Goal: Task Accomplishment & Management: Manage account settings

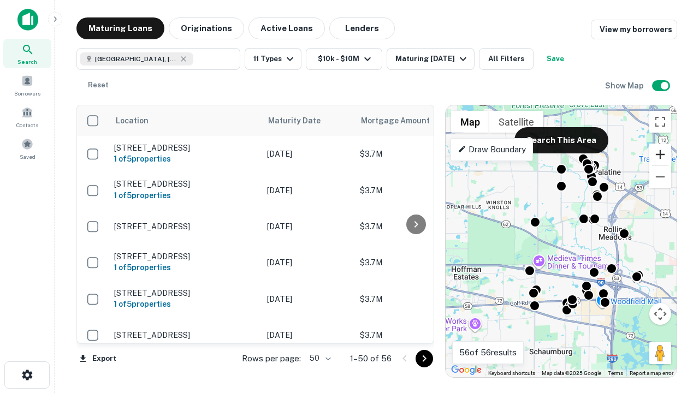
click at [661, 155] on button "Zoom in" at bounding box center [661, 155] width 22 height 22
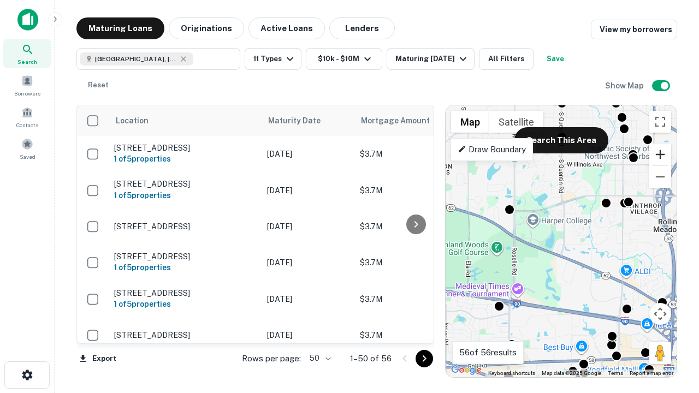
click at [661, 155] on button "Zoom in" at bounding box center [661, 155] width 22 height 22
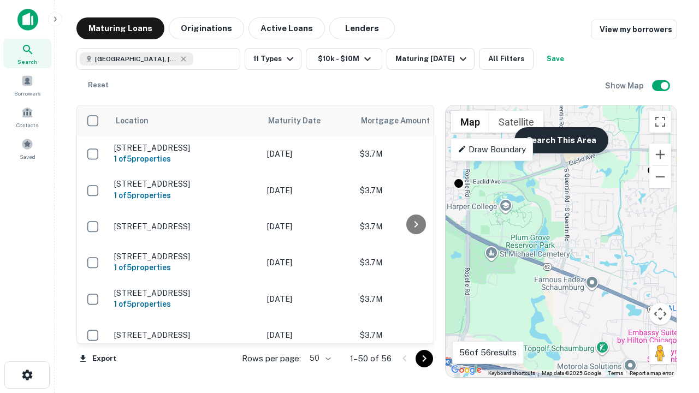
click at [561, 140] on button "Search This Area" at bounding box center [562, 140] width 94 height 26
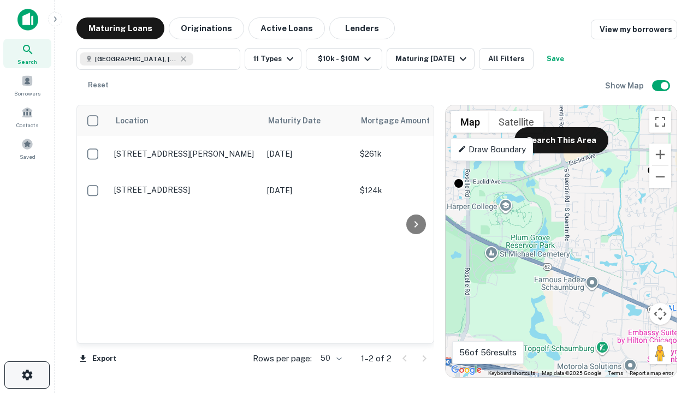
click at [27, 375] on icon "button" at bounding box center [27, 375] width 13 height 13
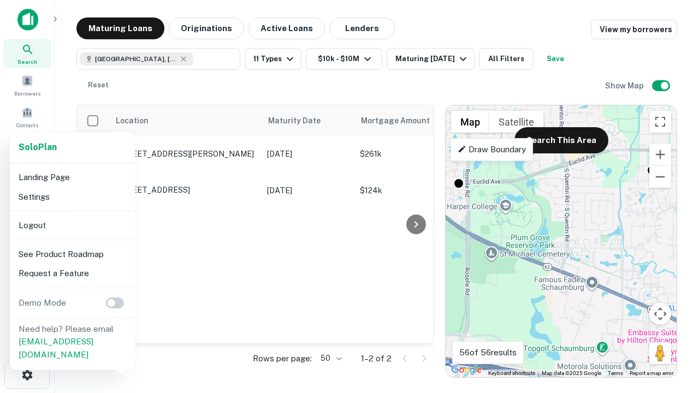
click at [72, 225] on li "Logout" at bounding box center [72, 226] width 117 height 20
